Goal: Check status: Check status

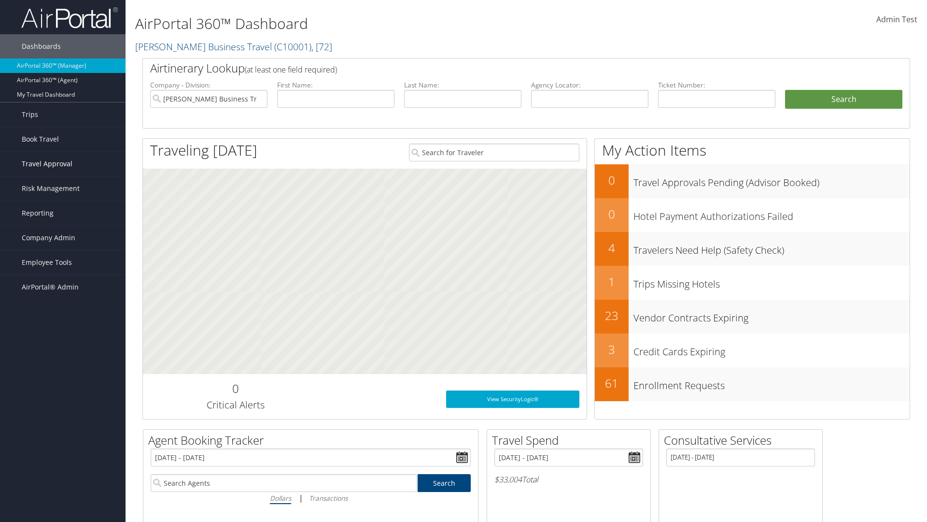
click at [63, 164] on span "Travel Approval" at bounding box center [47, 164] width 51 height 24
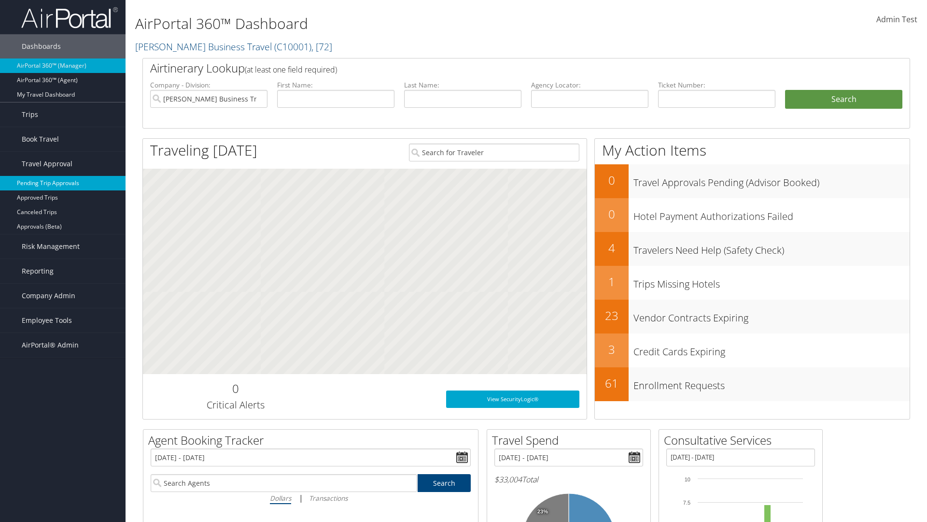
click at [63, 183] on link "Pending Trip Approvals" at bounding box center [63, 183] width 126 height 14
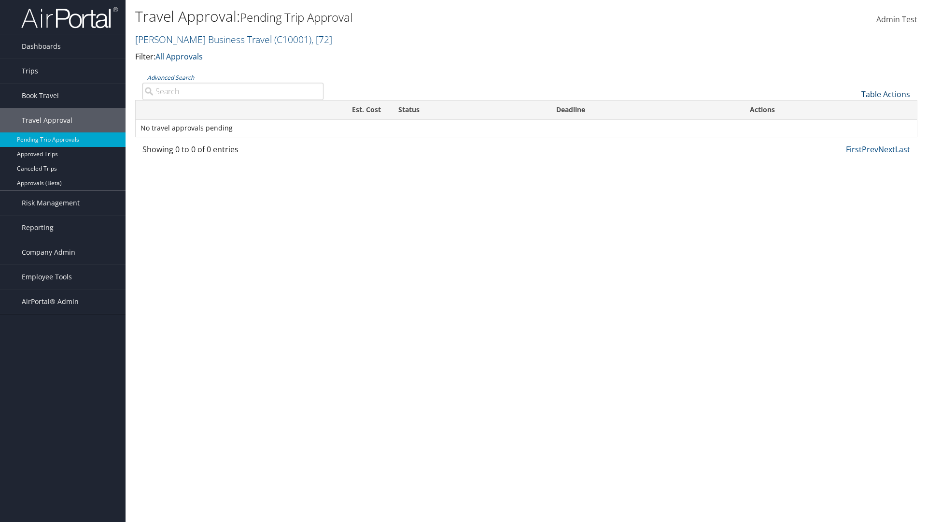
click at [886, 94] on link "Table Actions" at bounding box center [885, 94] width 49 height 11
click at [853, 109] on link "Download Report" at bounding box center [853, 109] width 127 height 16
click at [886, 94] on link "Table Actions" at bounding box center [885, 94] width 49 height 11
click at [853, 126] on link "Column Visibility" at bounding box center [853, 125] width 127 height 16
click at [853, 127] on link "Traveler" at bounding box center [853, 126] width 127 height 16
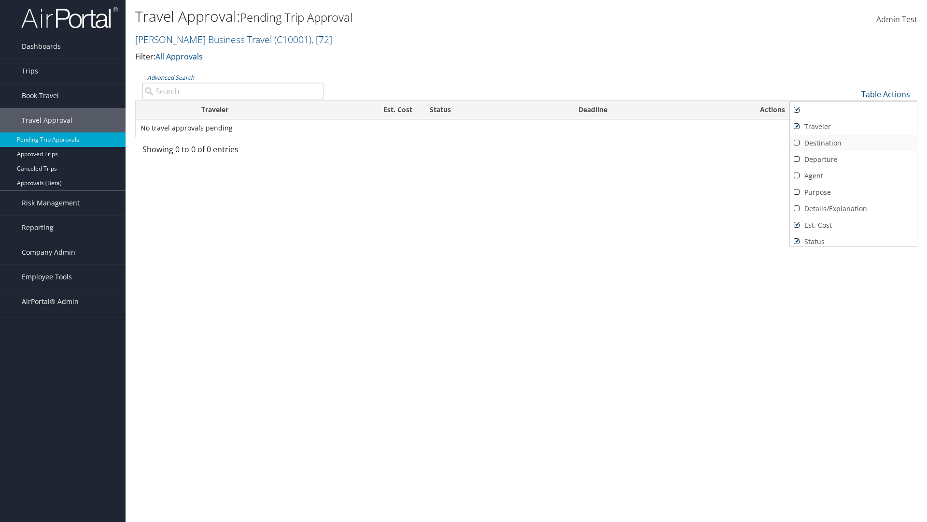
click at [853, 143] on link "Destination" at bounding box center [853, 143] width 127 height 16
click at [853, 159] on link "Departure" at bounding box center [853, 159] width 127 height 16
click at [853, 176] on link "Agent" at bounding box center [853, 176] width 127 height 16
click at [853, 209] on link "Details/Explanation" at bounding box center [853, 208] width 127 height 16
click at [853, 192] on link "Purpose" at bounding box center [853, 192] width 127 height 16
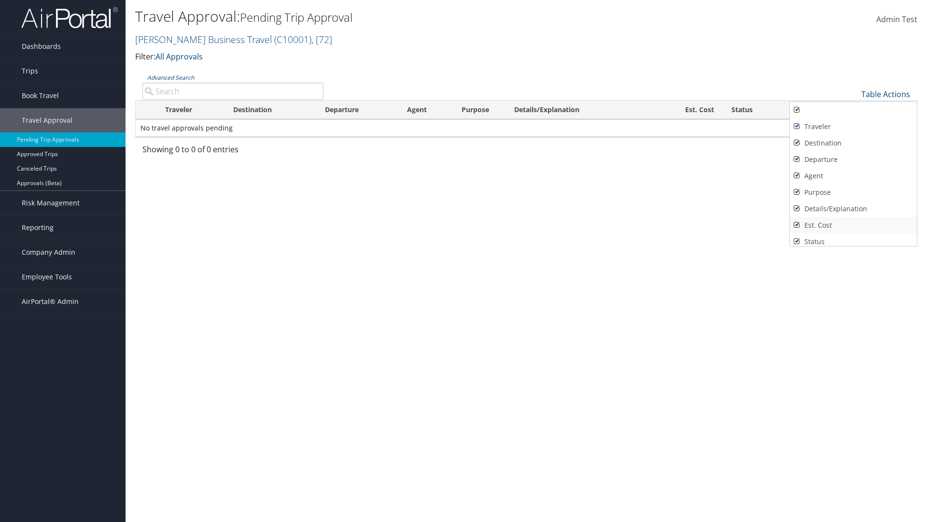
click at [853, 225] on link "Est. Cost" at bounding box center [853, 225] width 127 height 16
click at [853, 238] on link "Status" at bounding box center [853, 241] width 127 height 16
click at [853, 246] on link "Deadline" at bounding box center [853, 254] width 127 height 16
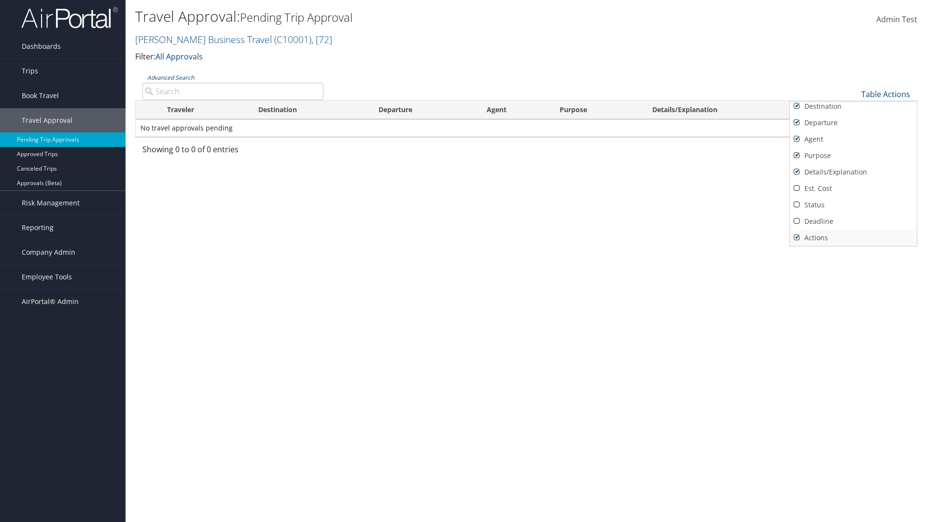
click at [853, 238] on link "Actions" at bounding box center [853, 237] width 127 height 16
click at [853, 98] on link "Traveler" at bounding box center [853, 90] width 127 height 16
click at [853, 143] on link "Destination" at bounding box center [853, 143] width 127 height 16
click at [853, 159] on link "Departure" at bounding box center [853, 159] width 127 height 16
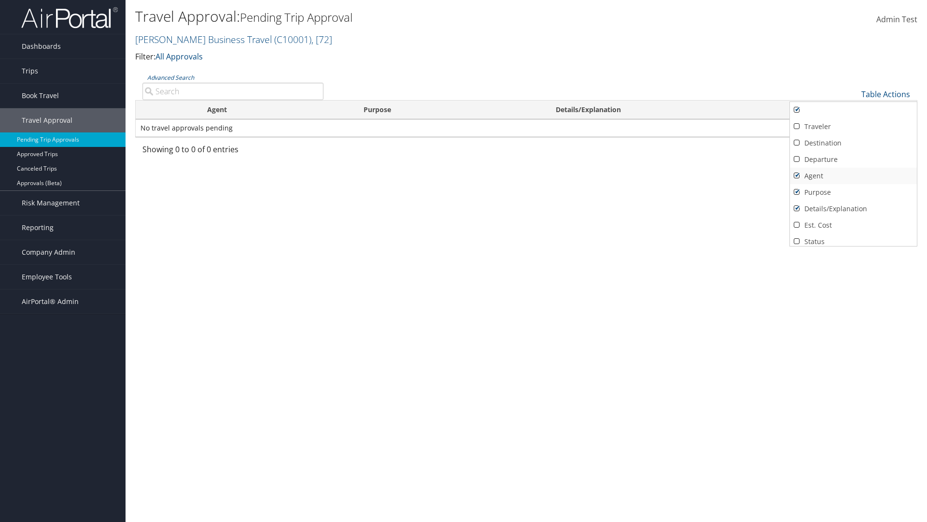
click at [853, 176] on link "Agent" at bounding box center [853, 176] width 127 height 16
click at [853, 209] on link "Details/Explanation" at bounding box center [853, 208] width 127 height 16
click at [853, 192] on link "Purpose" at bounding box center [853, 192] width 127 height 16
click at [853, 225] on link "Est. Cost" at bounding box center [853, 225] width 127 height 16
click at [853, 238] on link "Status" at bounding box center [853, 241] width 127 height 16
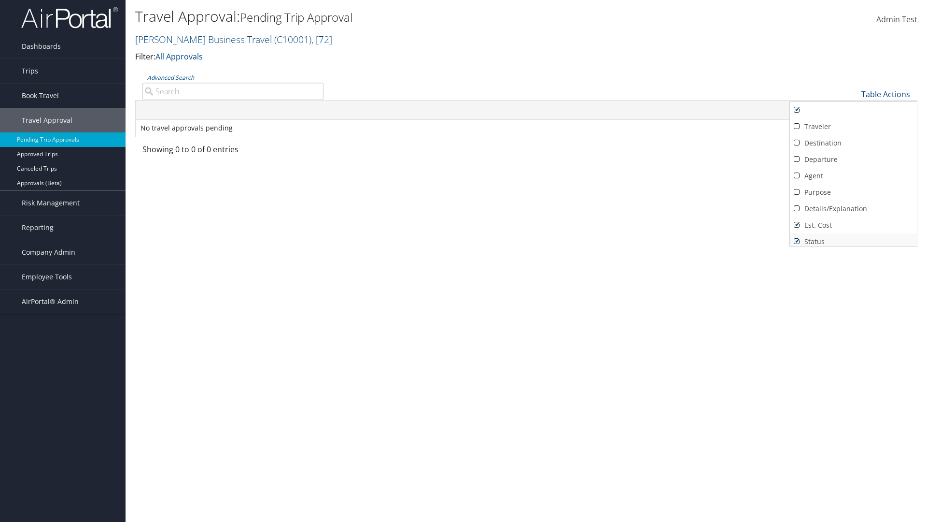
scroll to position [4, 0]
click at [853, 246] on link "Deadline" at bounding box center [853, 254] width 127 height 16
click at [853, 238] on link "Actions" at bounding box center [853, 237] width 127 height 16
click at [464, 261] on div at bounding box center [463, 261] width 927 height 522
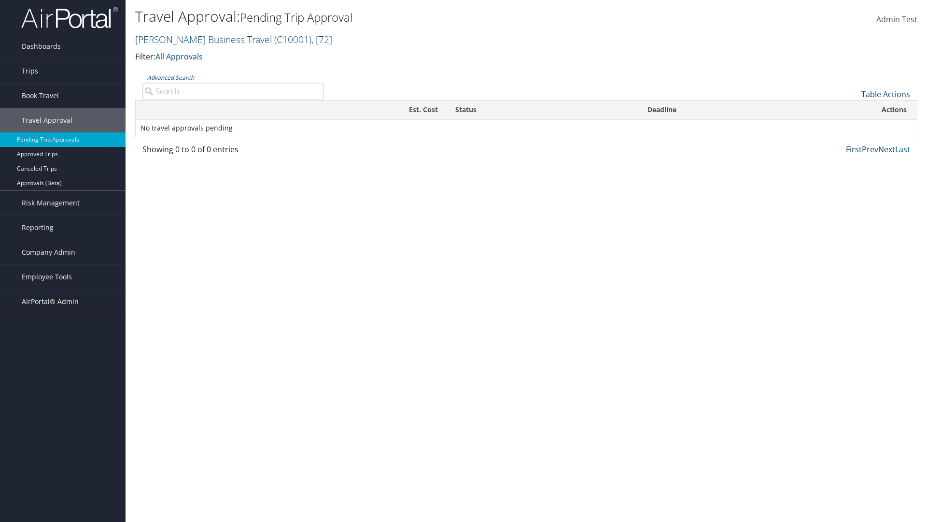
scroll to position [12, 0]
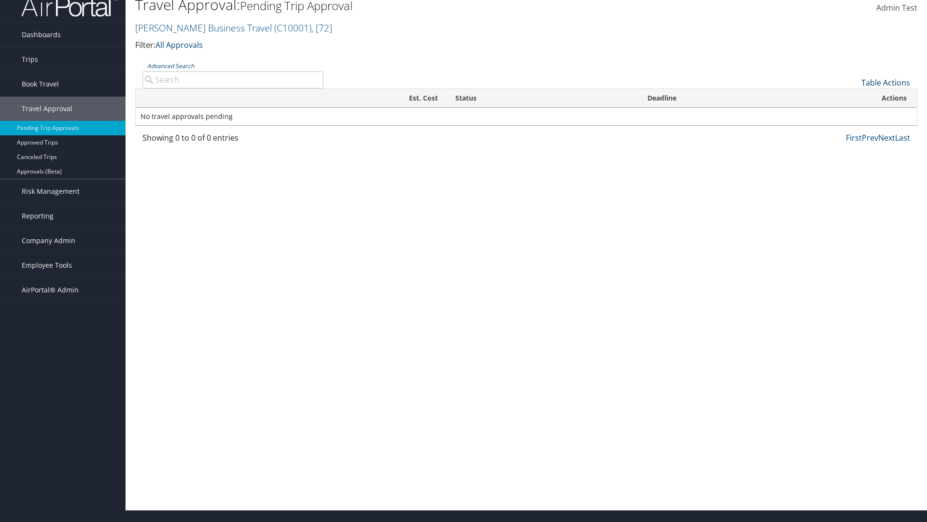
click at [886, 83] on link "Table Actions" at bounding box center [885, 82] width 49 height 11
click at [853, 115] on link "25" at bounding box center [853, 115] width 127 height 16
